Goal: Find specific page/section: Find specific page/section

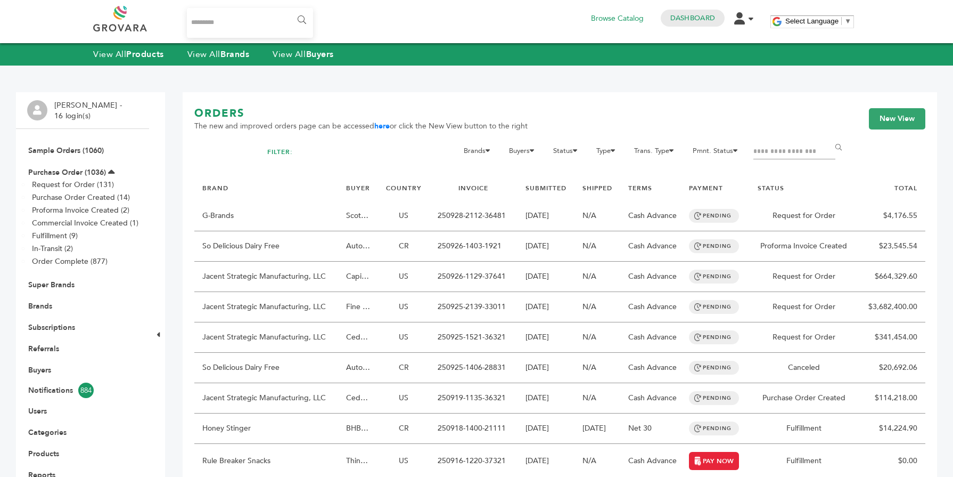
click at [50, 308] on link "Brands" at bounding box center [40, 306] width 24 height 10
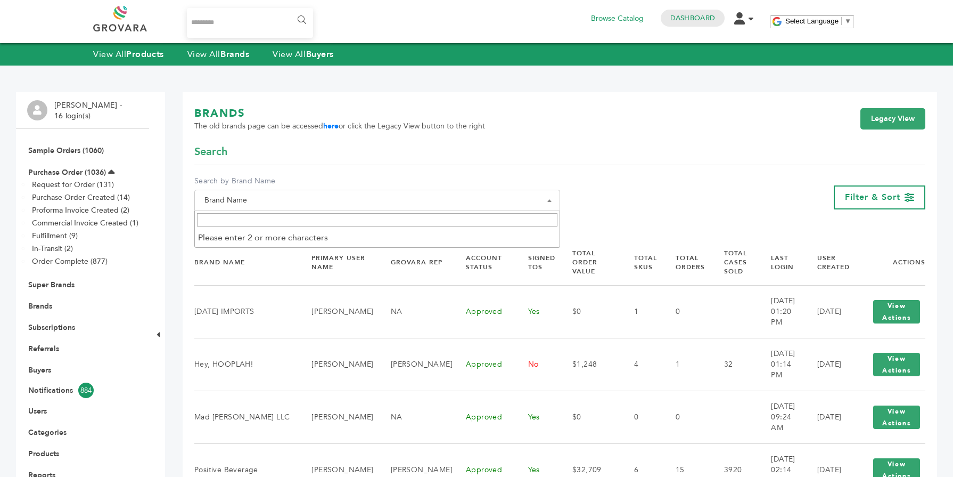
click at [302, 190] on span "Brand Name" at bounding box center [377, 200] width 366 height 21
click at [278, 225] on input "Search" at bounding box center [377, 219] width 361 height 13
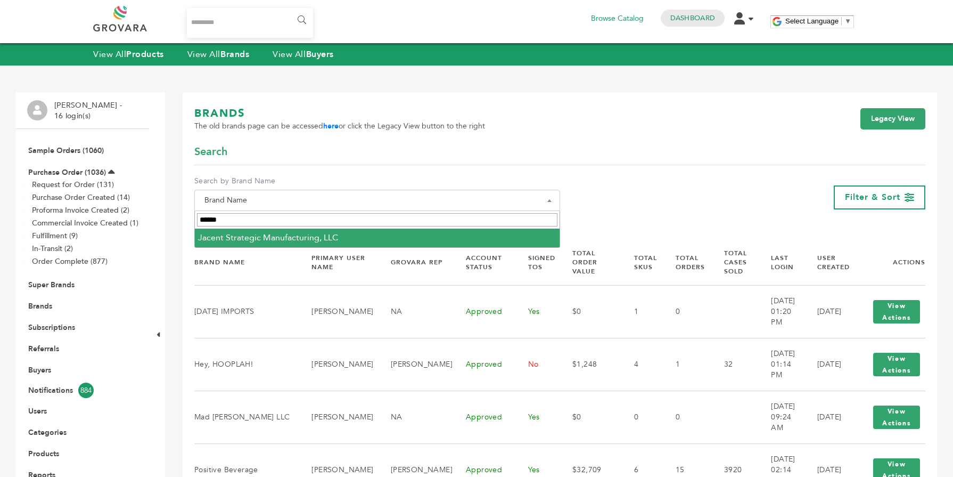
type input "******"
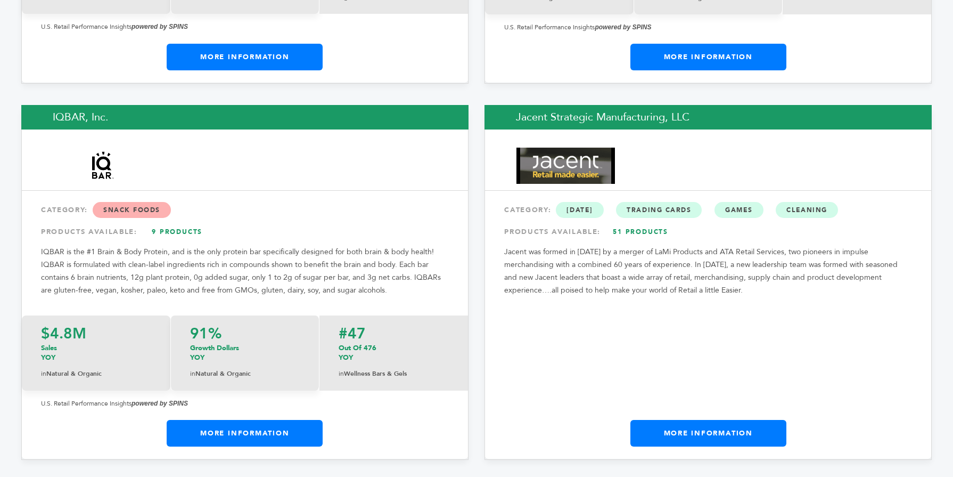
scroll to position [8536, 0]
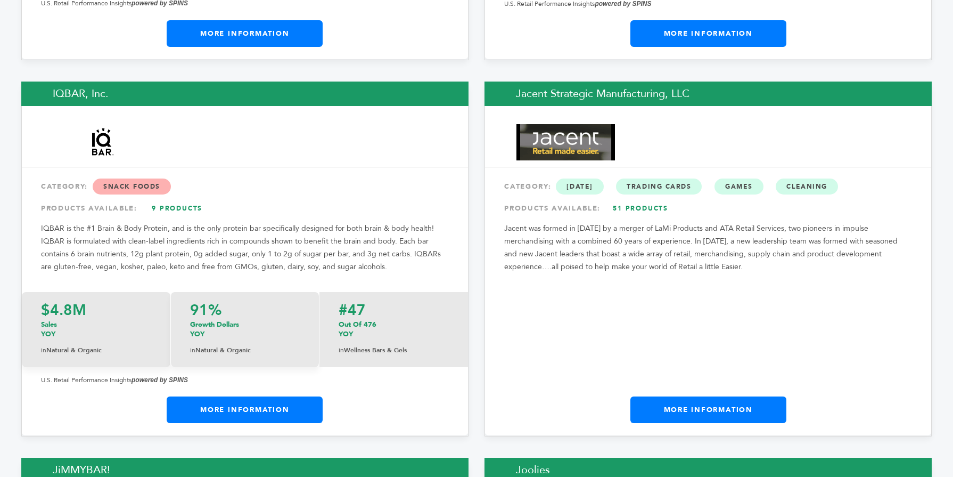
click at [247, 396] on link "More Information" at bounding box center [245, 409] width 156 height 27
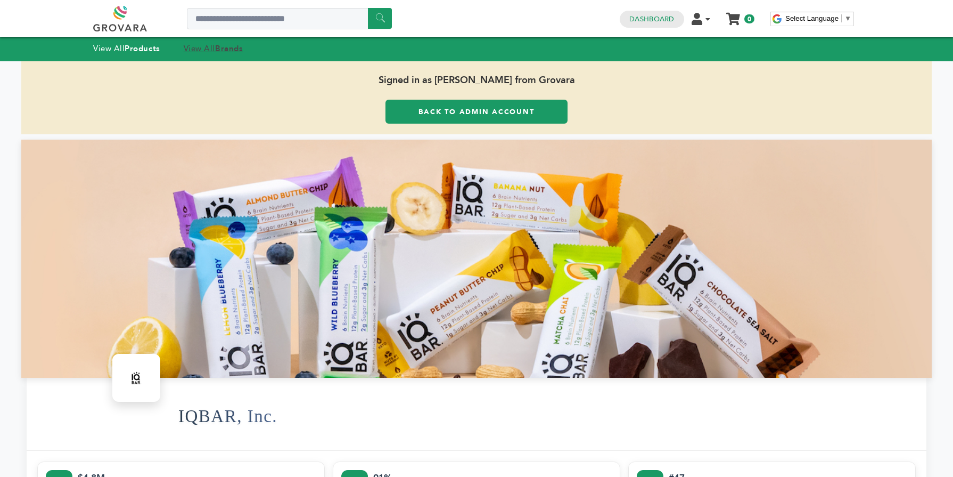
click at [220, 45] on strong "Brands" at bounding box center [229, 48] width 28 height 11
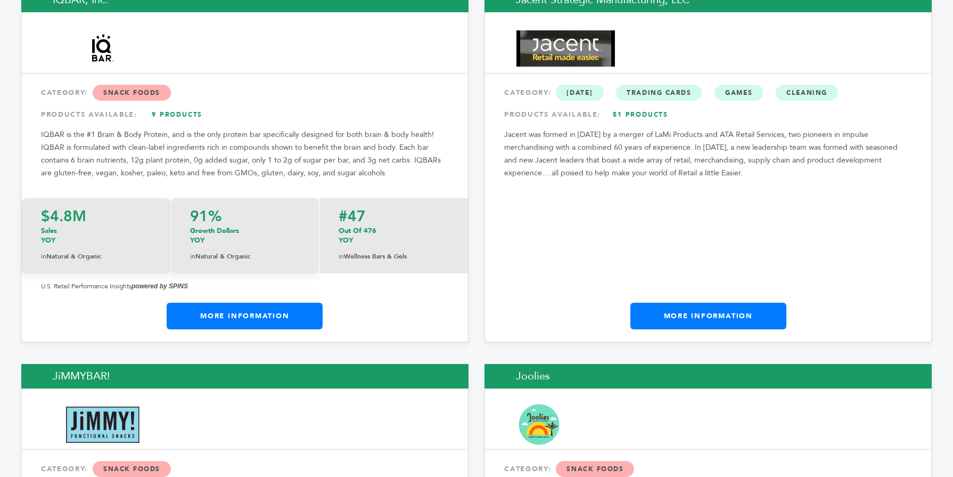
scroll to position [8654, 0]
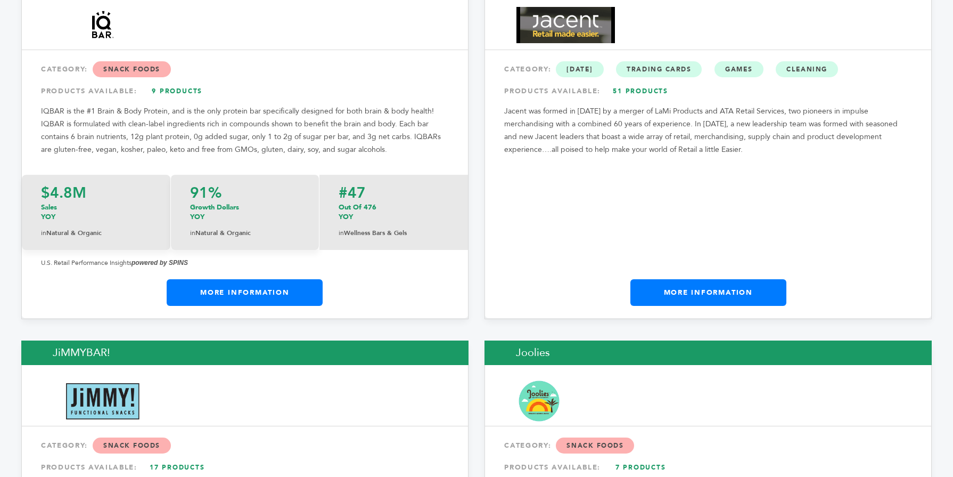
click at [782, 279] on link "More Information" at bounding box center [709, 292] width 156 height 27
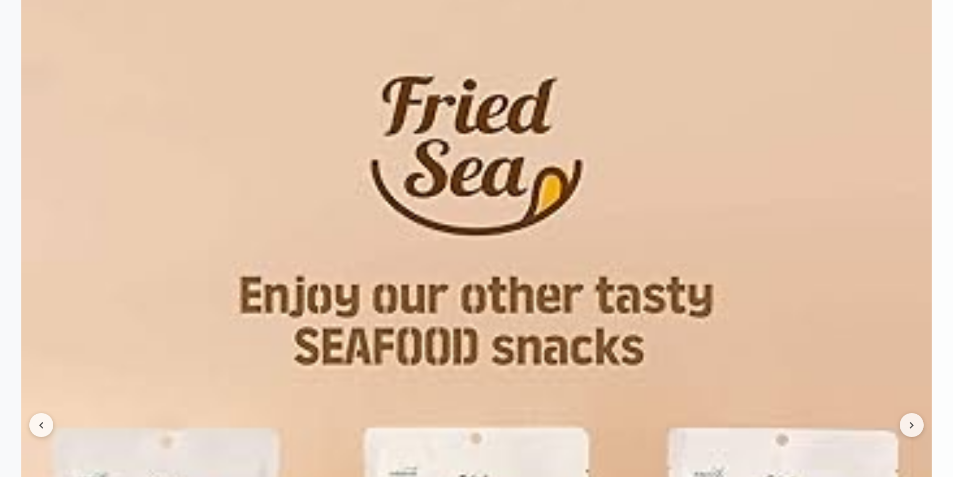
scroll to position [1108, 0]
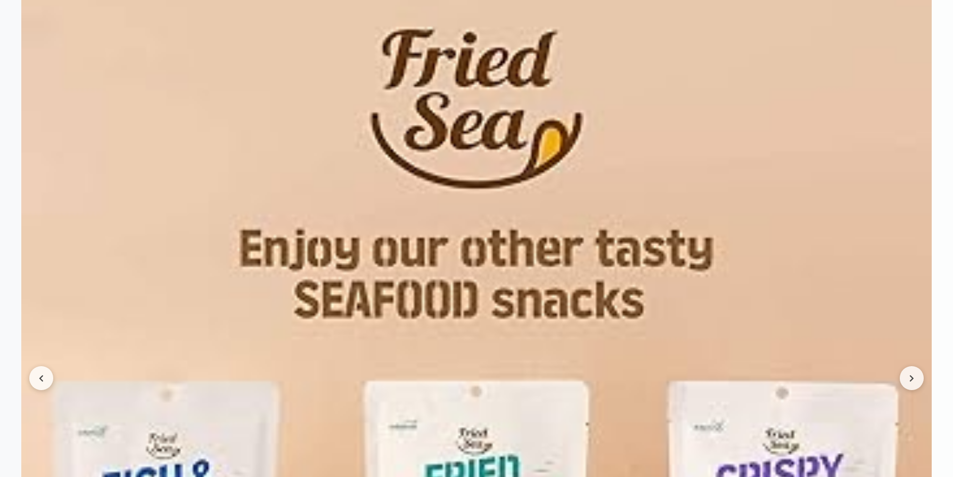
click at [917, 365] on img at bounding box center [476, 378] width 911 height 911
click at [911, 378] on icon at bounding box center [912, 377] width 5 height 7
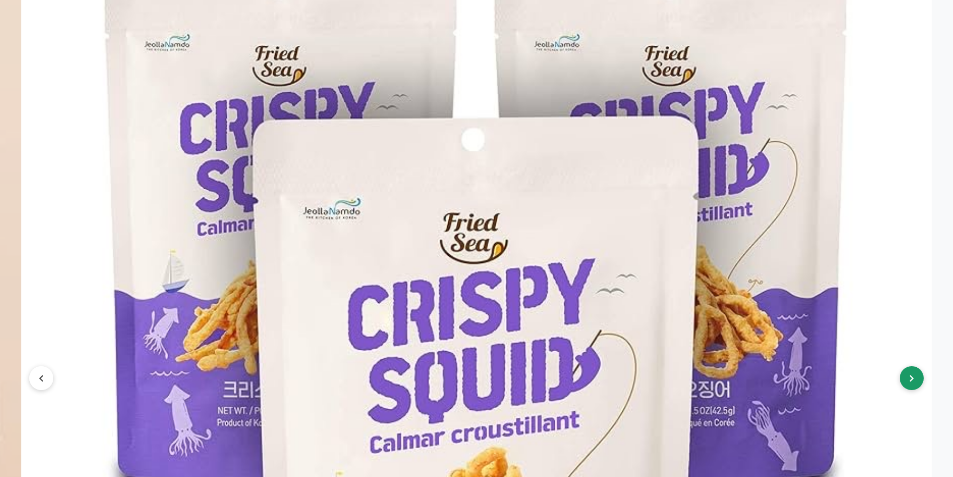
click at [911, 378] on icon at bounding box center [912, 377] width 5 height 7
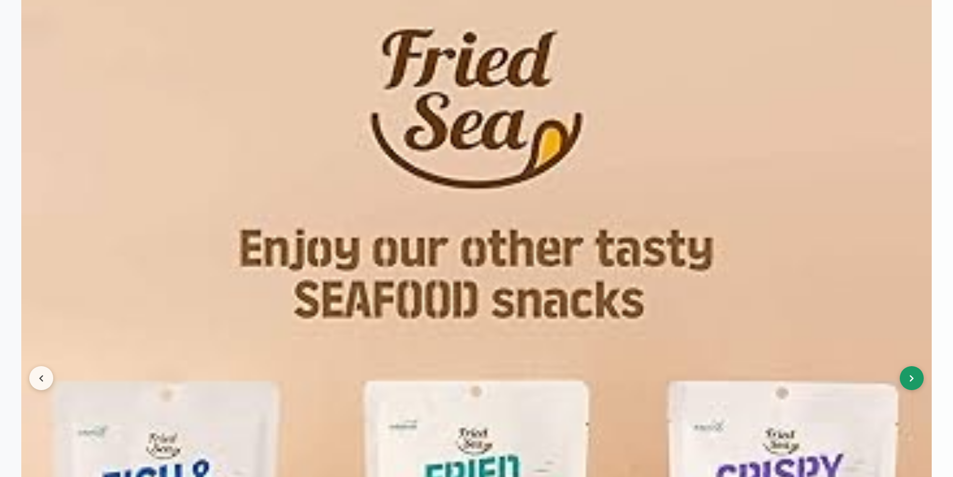
click at [911, 378] on icon at bounding box center [912, 377] width 5 height 7
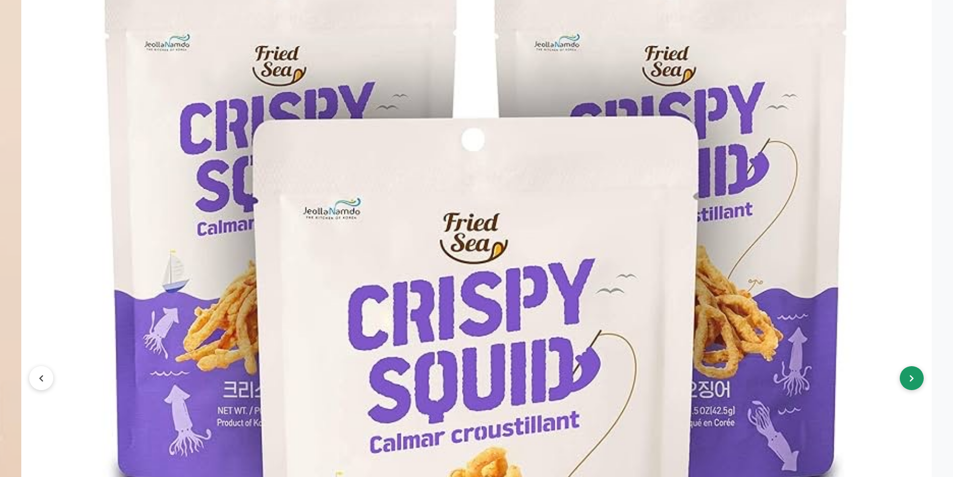
click at [911, 378] on icon at bounding box center [912, 377] width 5 height 7
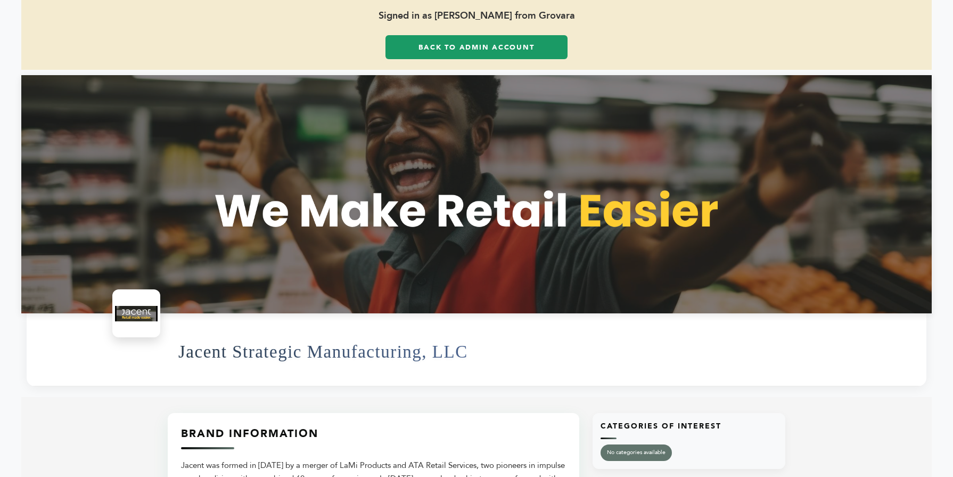
scroll to position [64, 0]
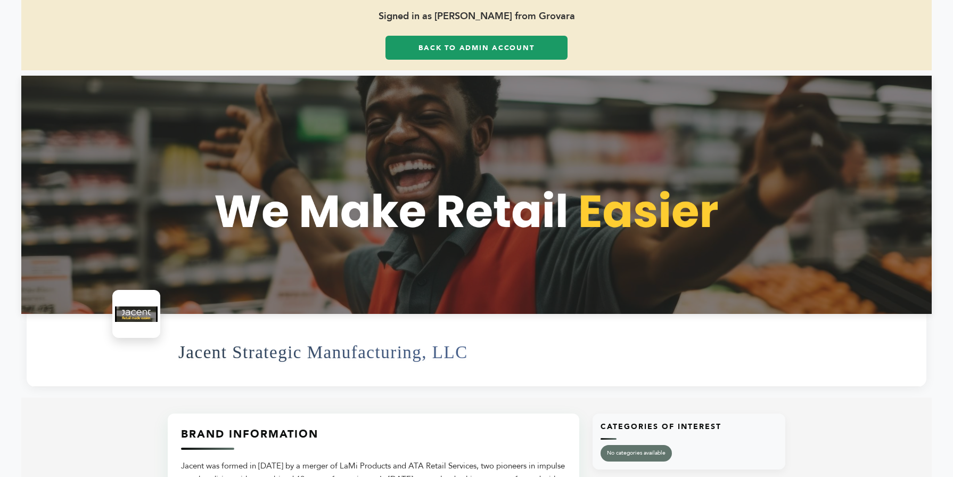
click at [438, 50] on link "Back to Admin Account" at bounding box center [477, 48] width 182 height 24
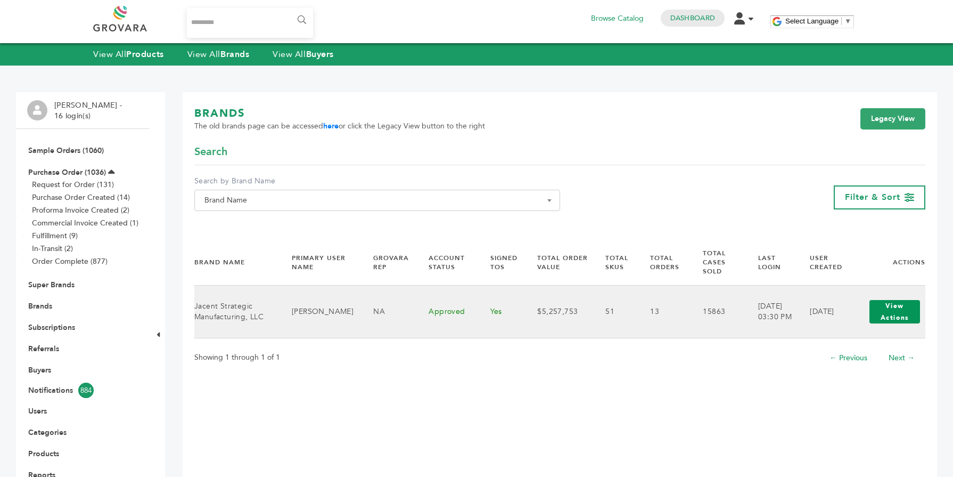
click at [895, 312] on button "View Actions" at bounding box center [895, 311] width 51 height 23
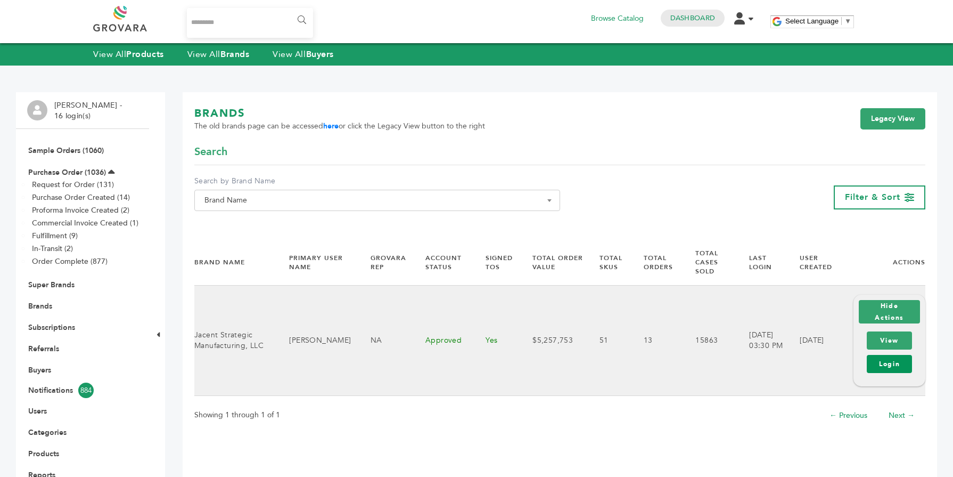
click at [880, 363] on link "Login" at bounding box center [889, 364] width 45 height 18
